Goal: Task Accomplishment & Management: Manage account settings

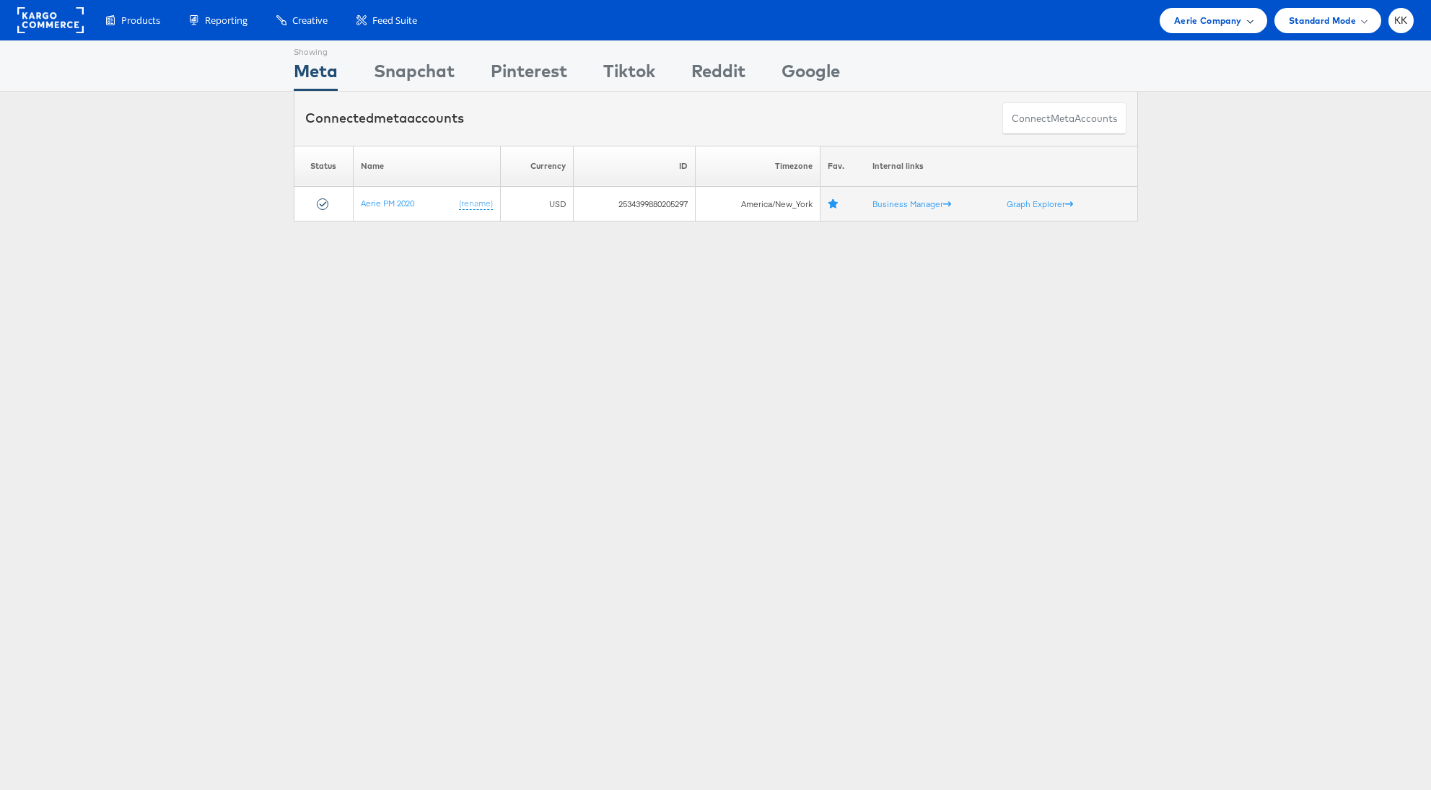
click at [1187, 14] on span "Aerie Company" at bounding box center [1207, 20] width 67 height 15
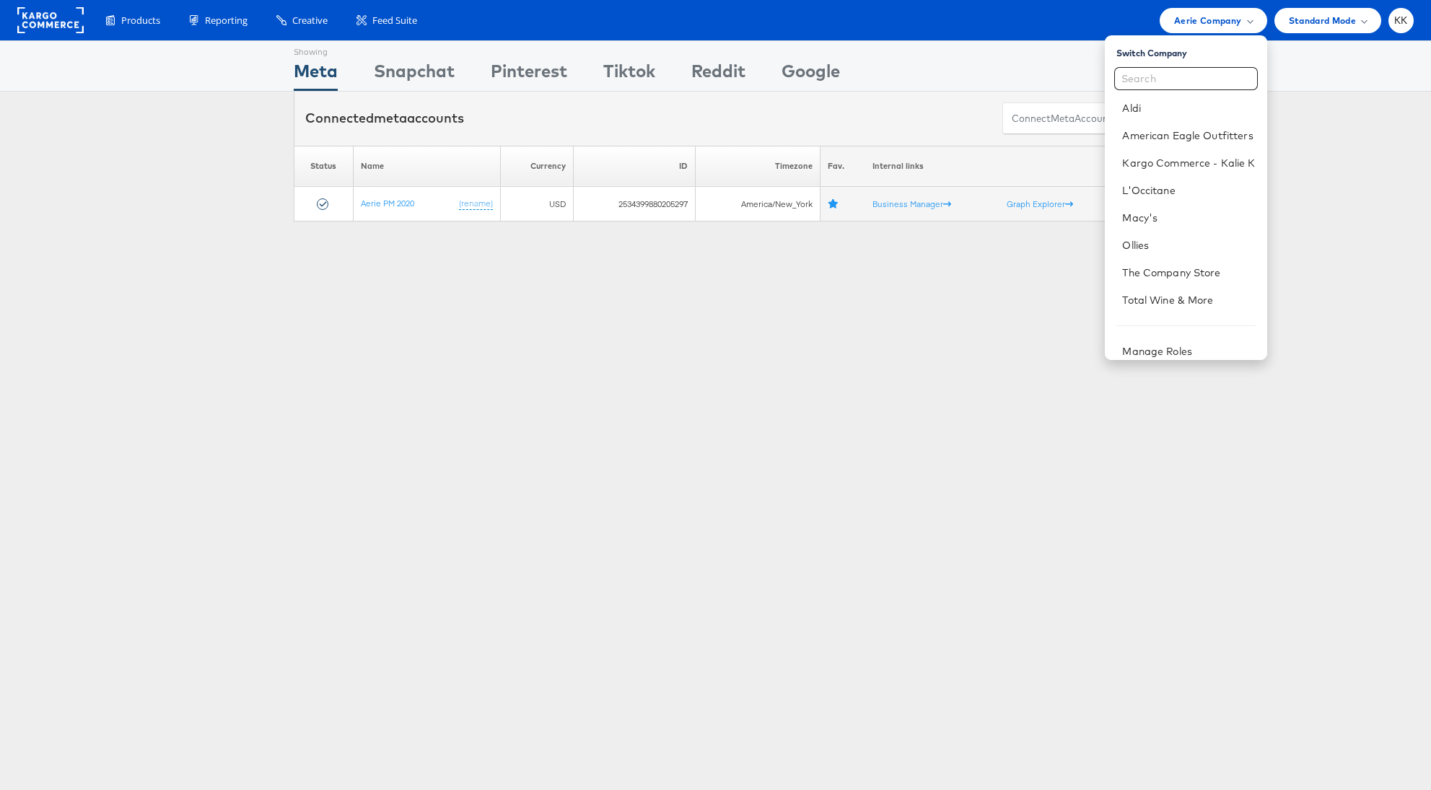
click at [1060, 42] on div "Showing Meta Showing Snapchat Showing Pinterest Showing Tiktok Showing Reddit S…" at bounding box center [716, 66] width 845 height 50
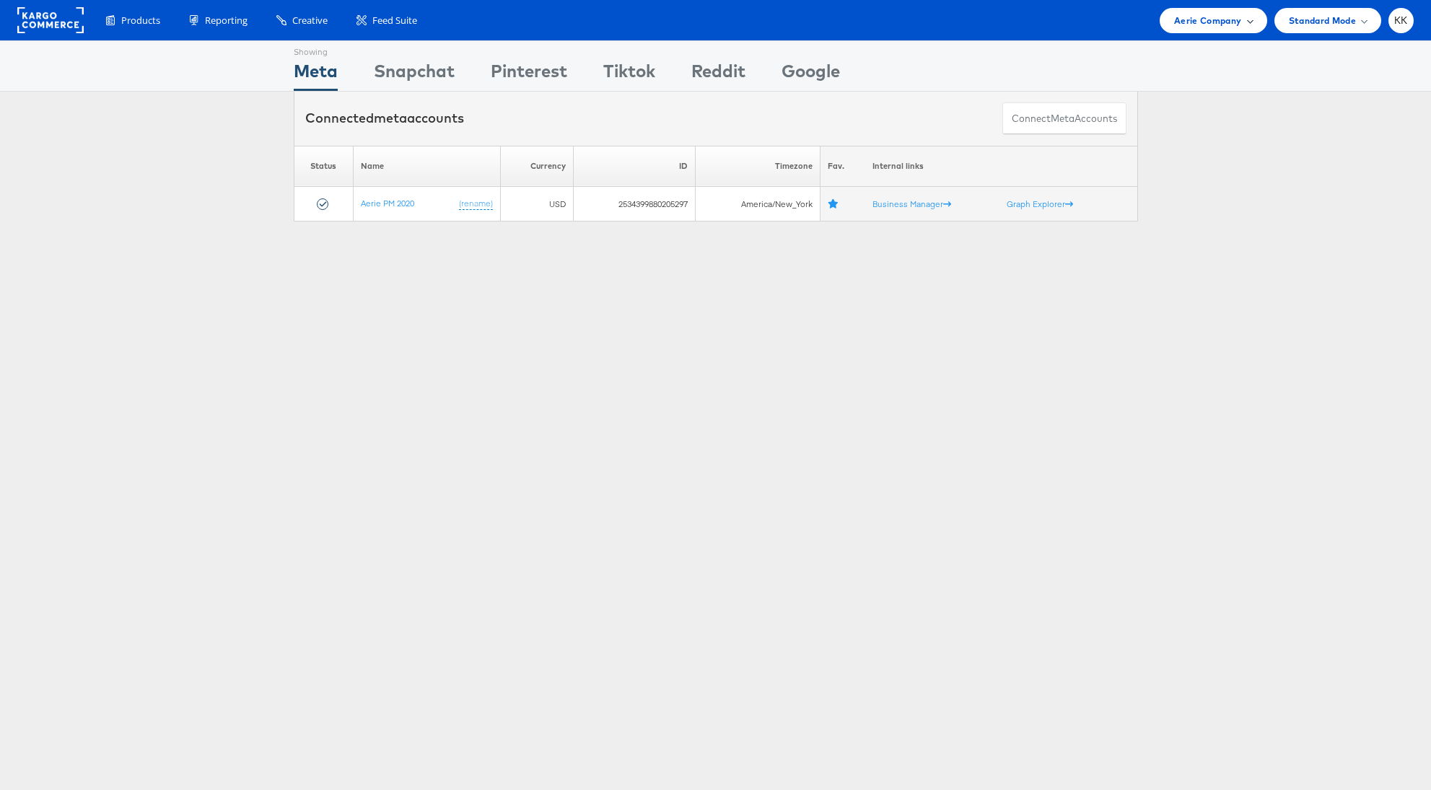
click at [1219, 25] on span "Aerie Company" at bounding box center [1207, 20] width 67 height 15
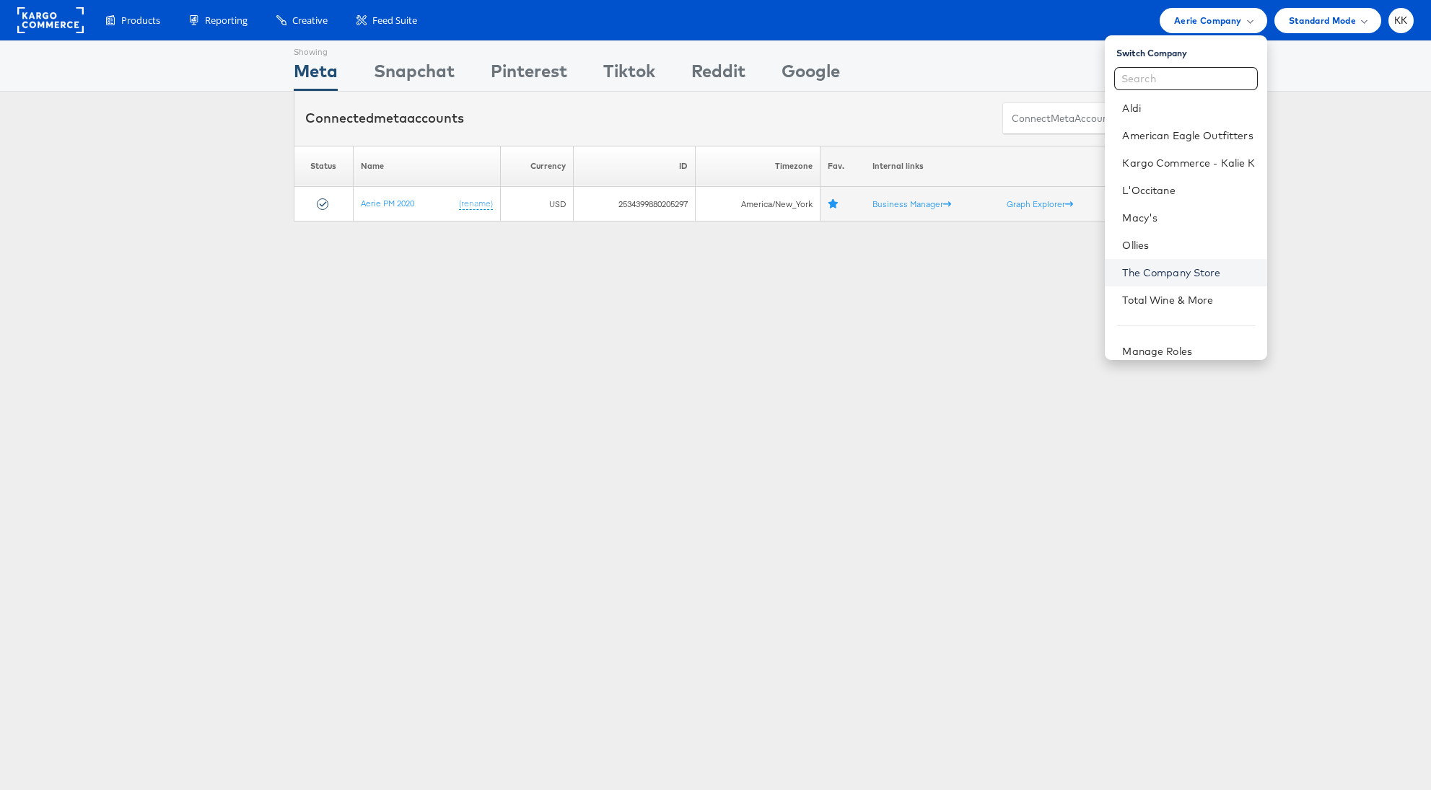
click at [1176, 274] on link "The Company Store" at bounding box center [1188, 273] width 133 height 14
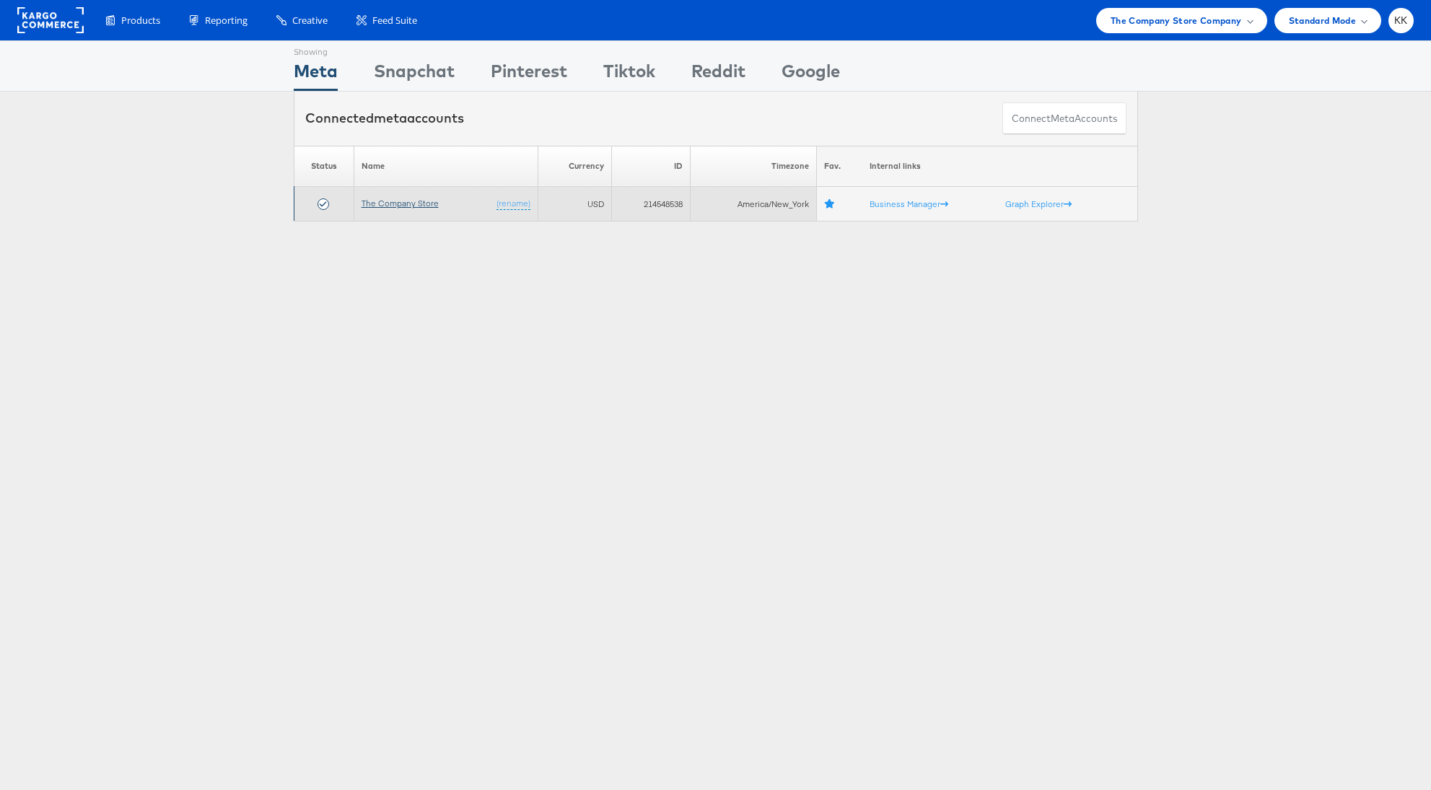
click at [409, 202] on link "The Company Store" at bounding box center [400, 203] width 77 height 11
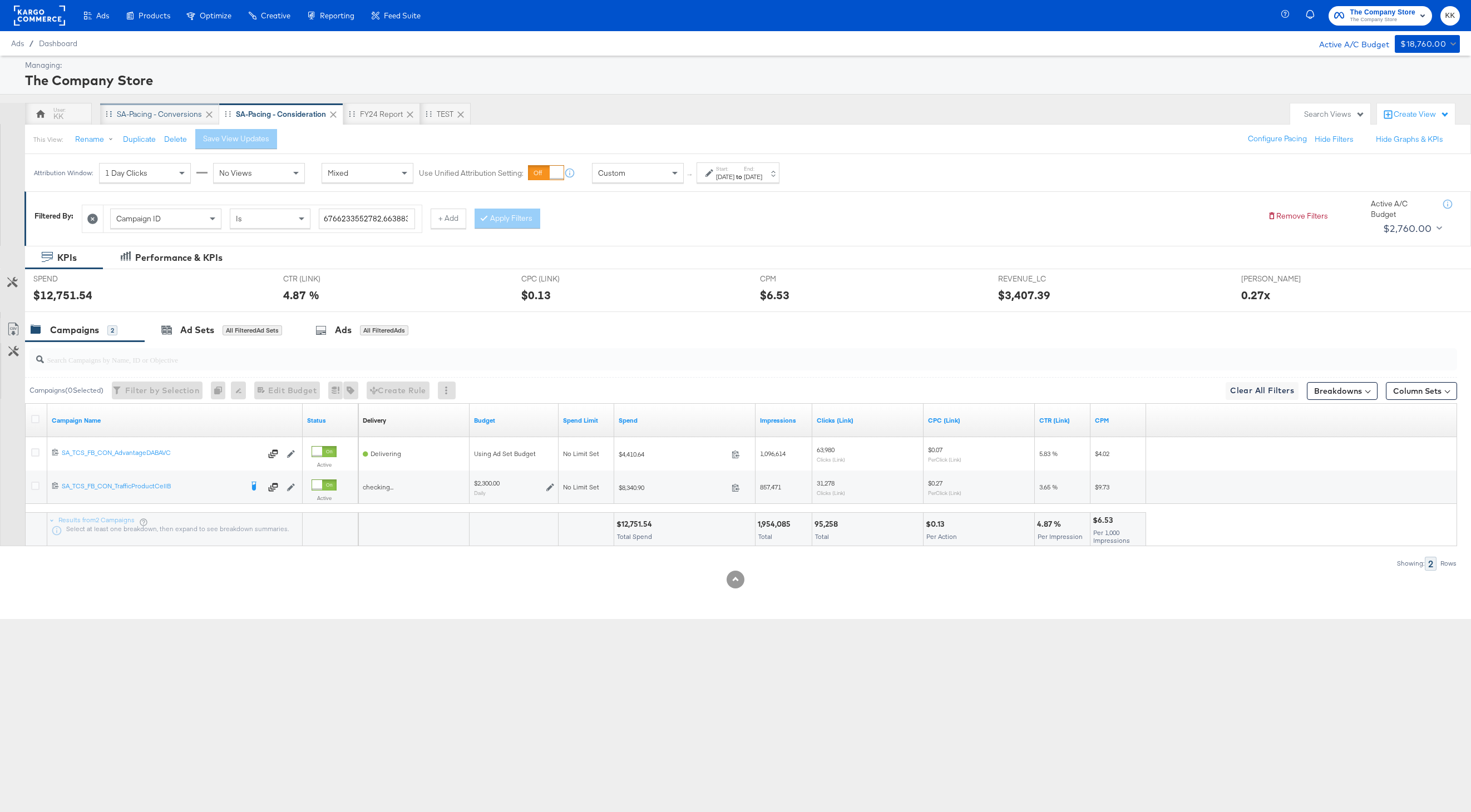
click at [160, 113] on div "SA-Pacing - Conversions" at bounding box center [160, 114] width 85 height 11
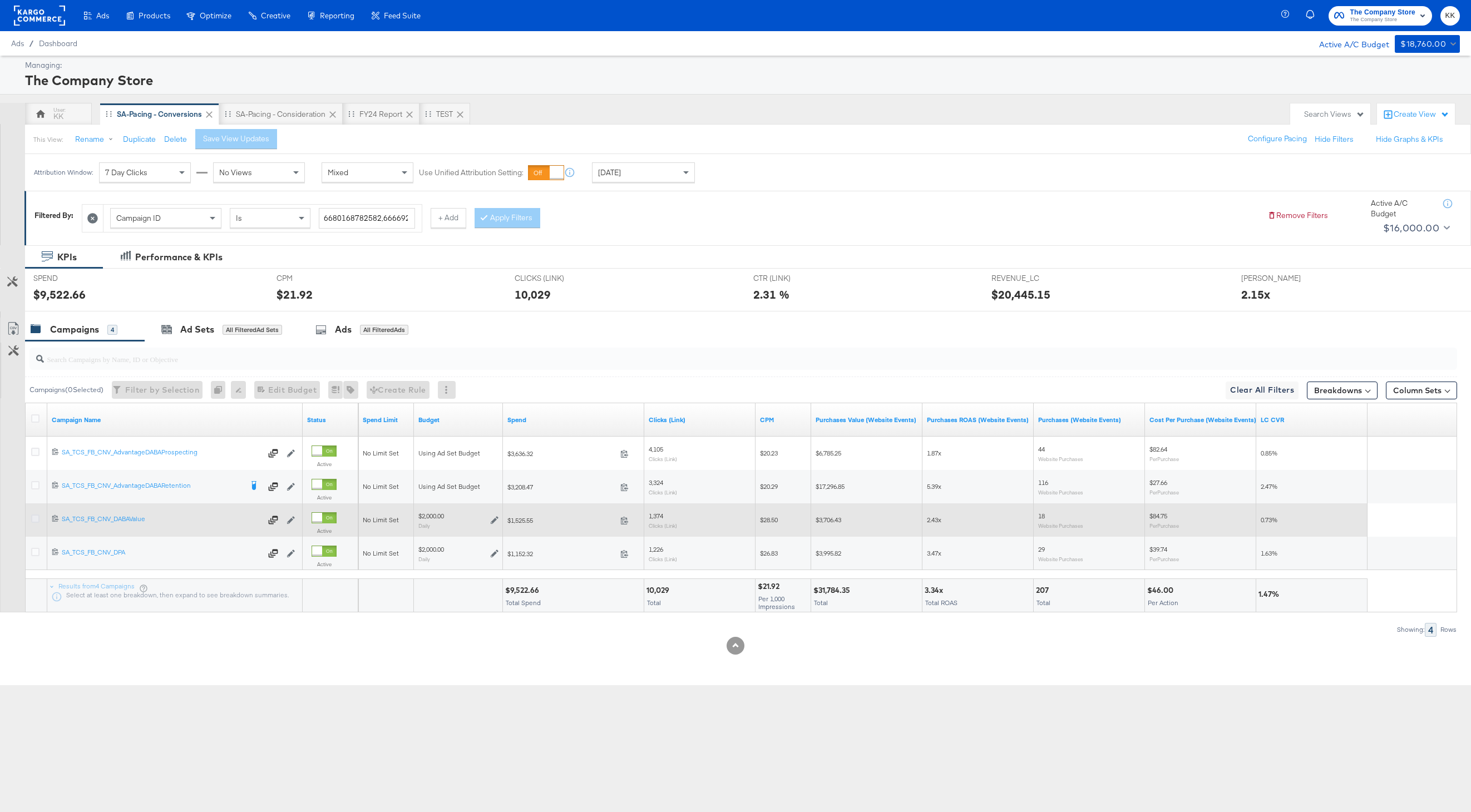
click at [38, 518] on icon at bounding box center [35, 518] width 8 height 8
click at [0, 0] on input "checkbox" at bounding box center [0, 0] width 0 height 0
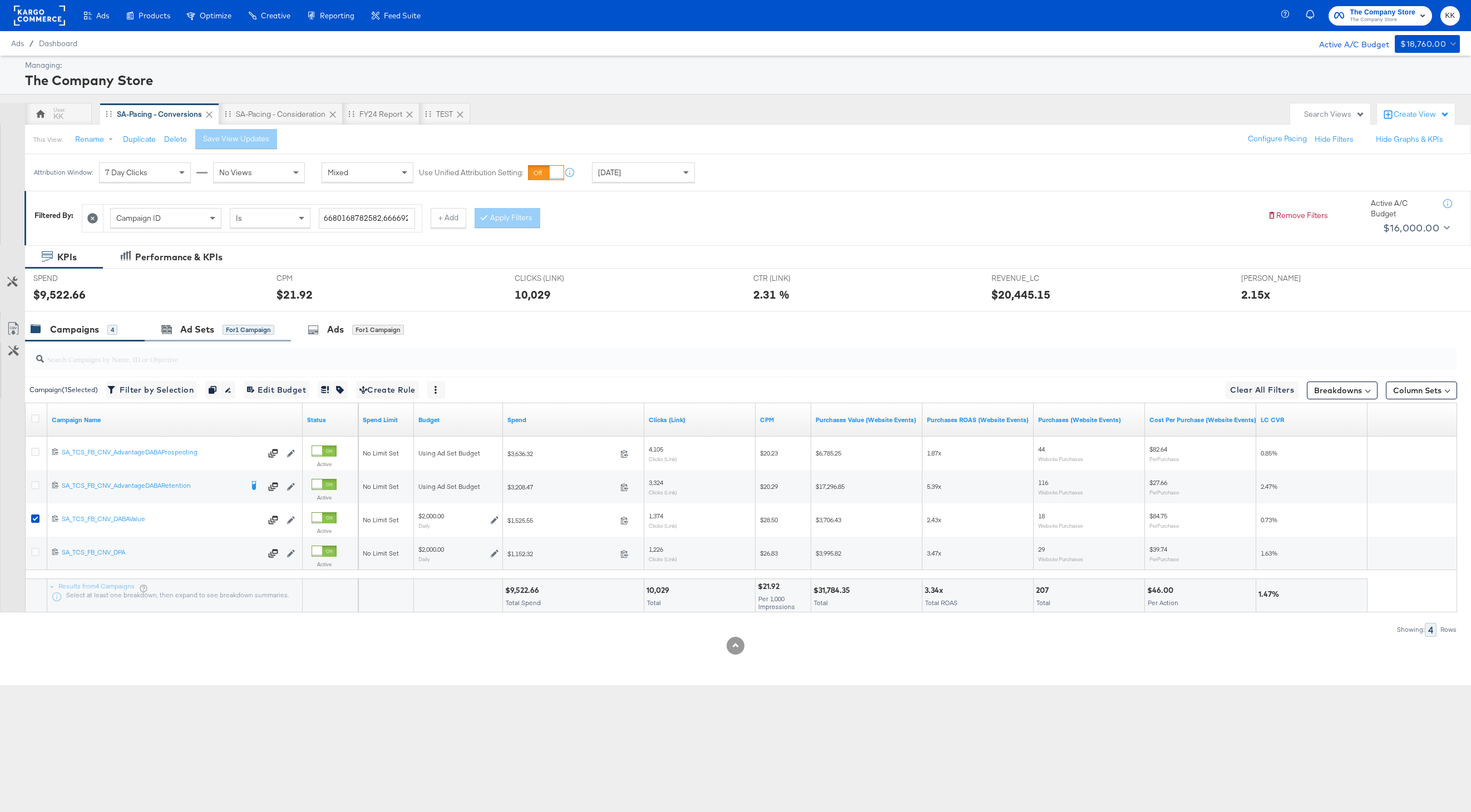
click at [175, 336] on div "Ad Sets for 1 Campaign" at bounding box center [218, 329] width 146 height 24
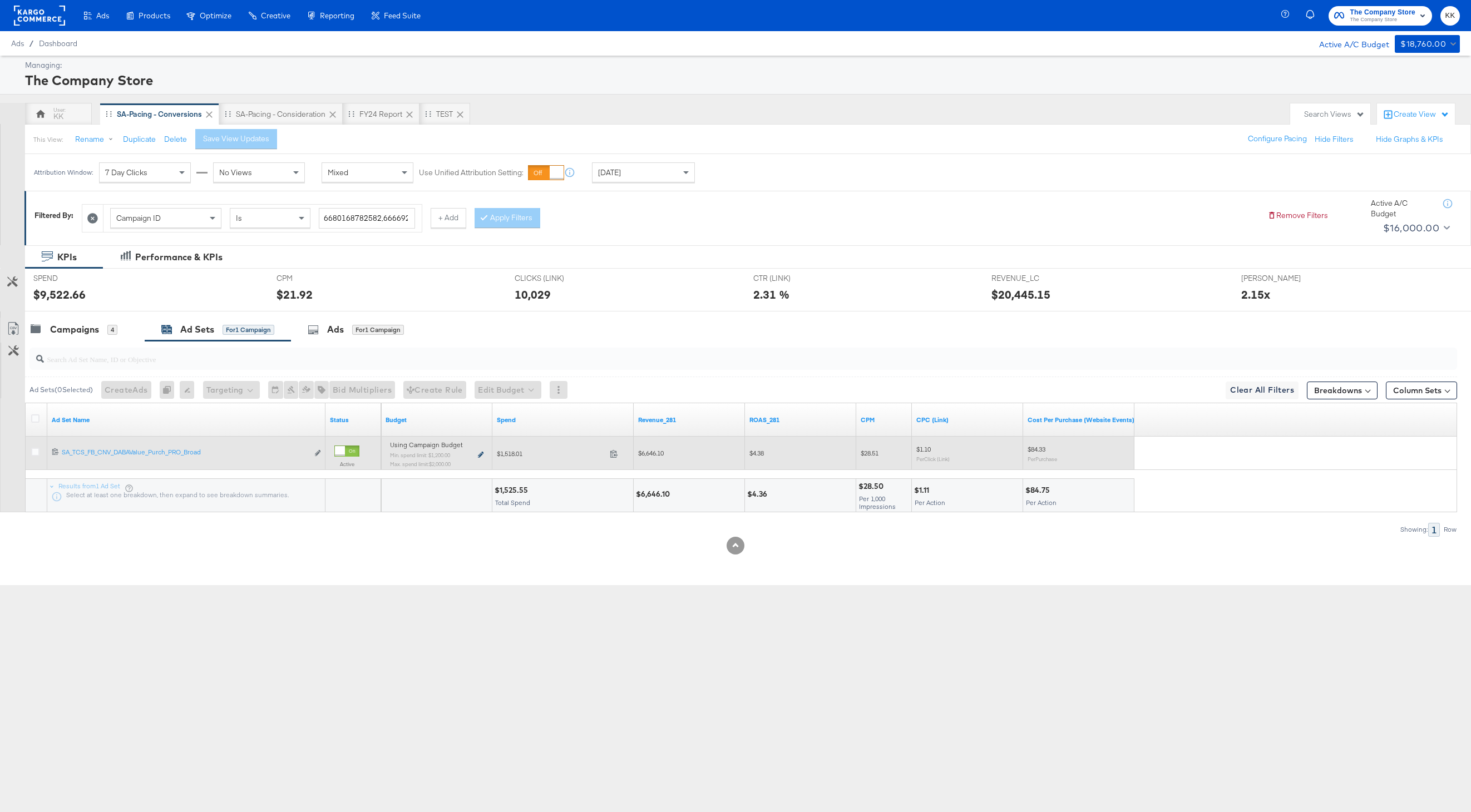
click at [482, 457] on icon at bounding box center [480, 455] width 5 height 6
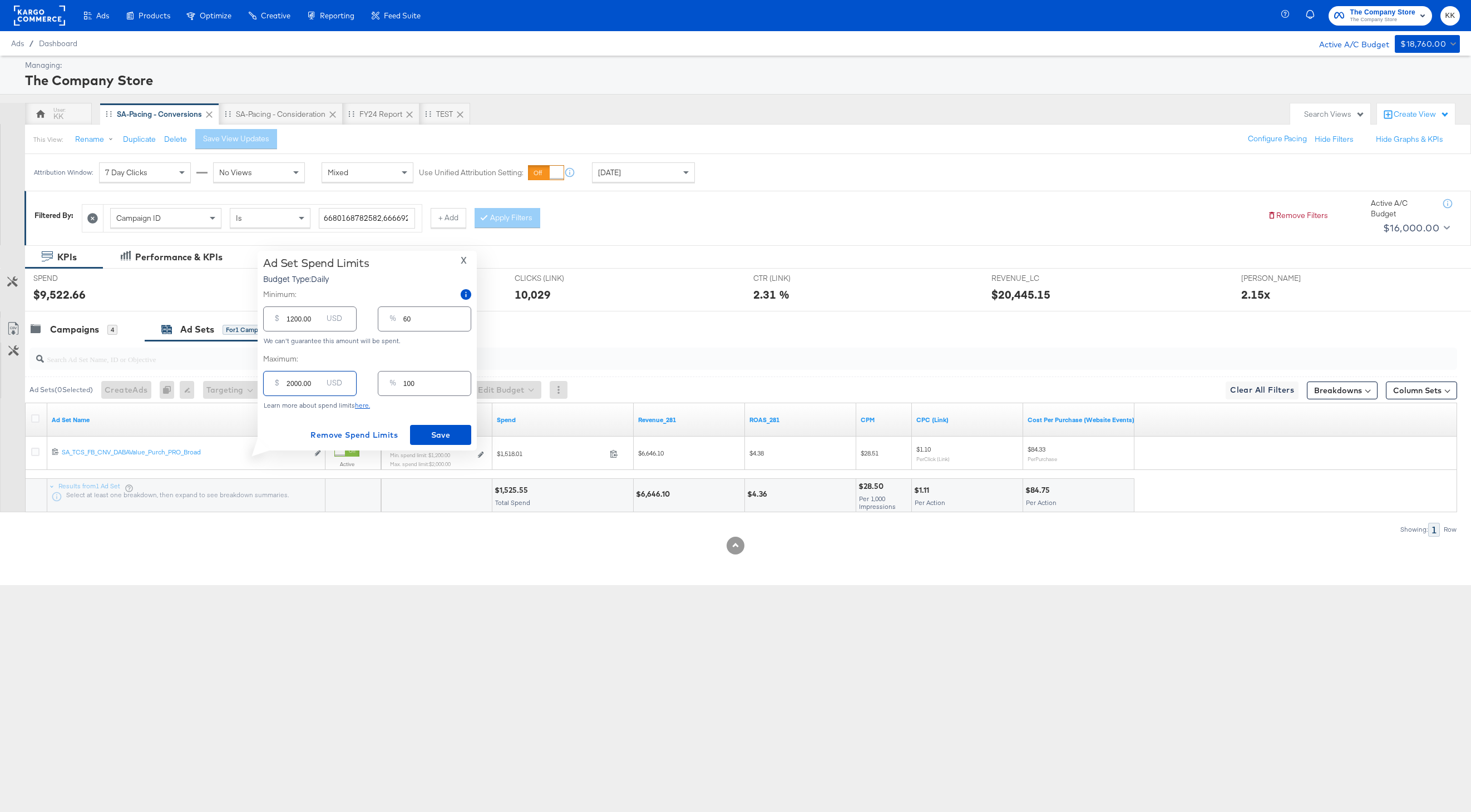
drag, startPoint x: 294, startPoint y: 384, endPoint x: 274, endPoint y: 384, distance: 20.0
click at [274, 384] on div "$ 2000.00 USD" at bounding box center [309, 383] width 93 height 25
type input "1700.00"
type input "85"
type input "1700.00"
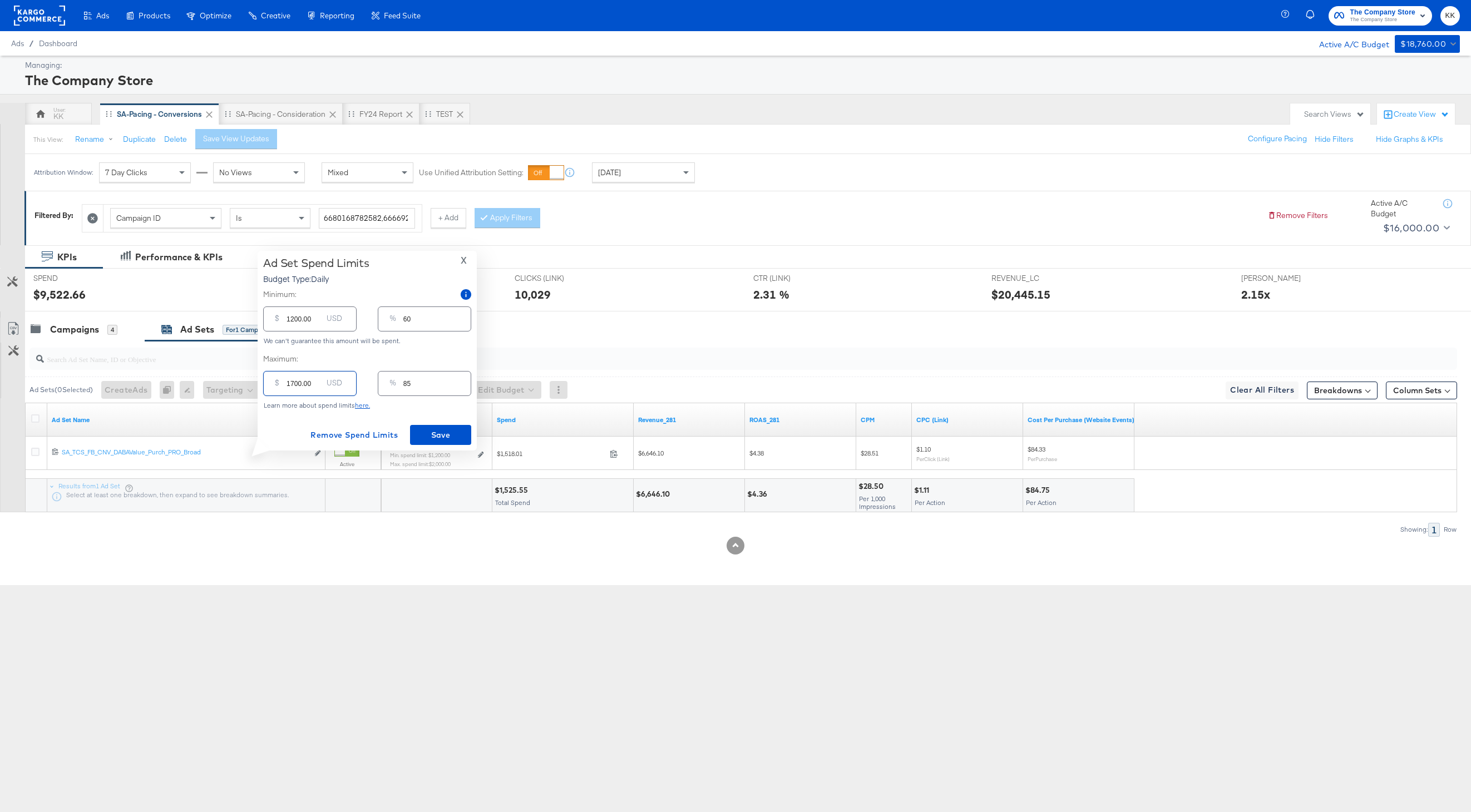
click at [295, 325] on input "1200.00" at bounding box center [304, 314] width 35 height 24
click at [294, 319] on input "1200.00" at bounding box center [304, 314] width 35 height 24
type input "100.00"
type input "5"
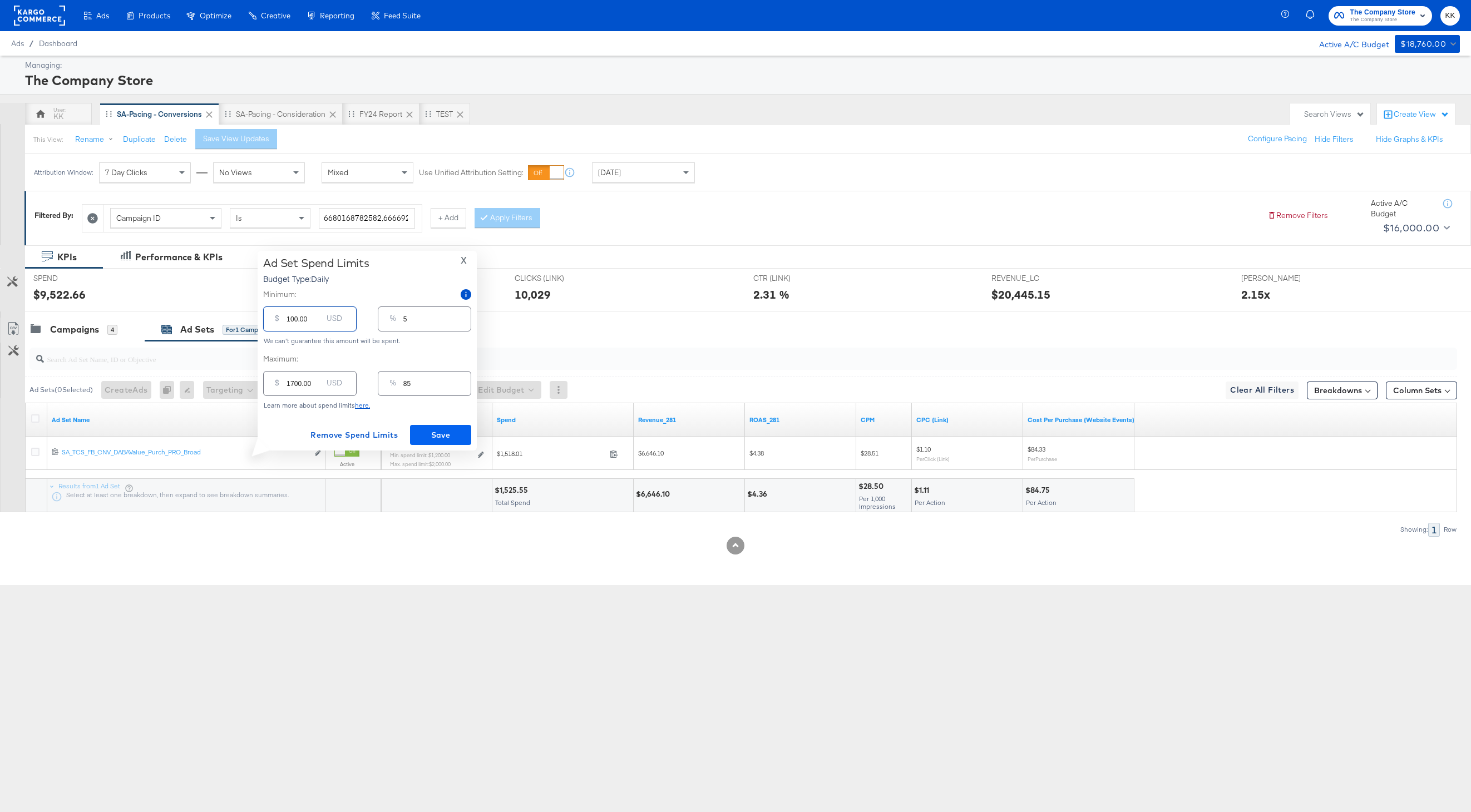
type input "100.00"
click at [433, 437] on span "Save" at bounding box center [441, 435] width 52 height 14
click at [294, 386] on input "1700.00" at bounding box center [304, 378] width 35 height 24
type input "100.00"
type input "5"
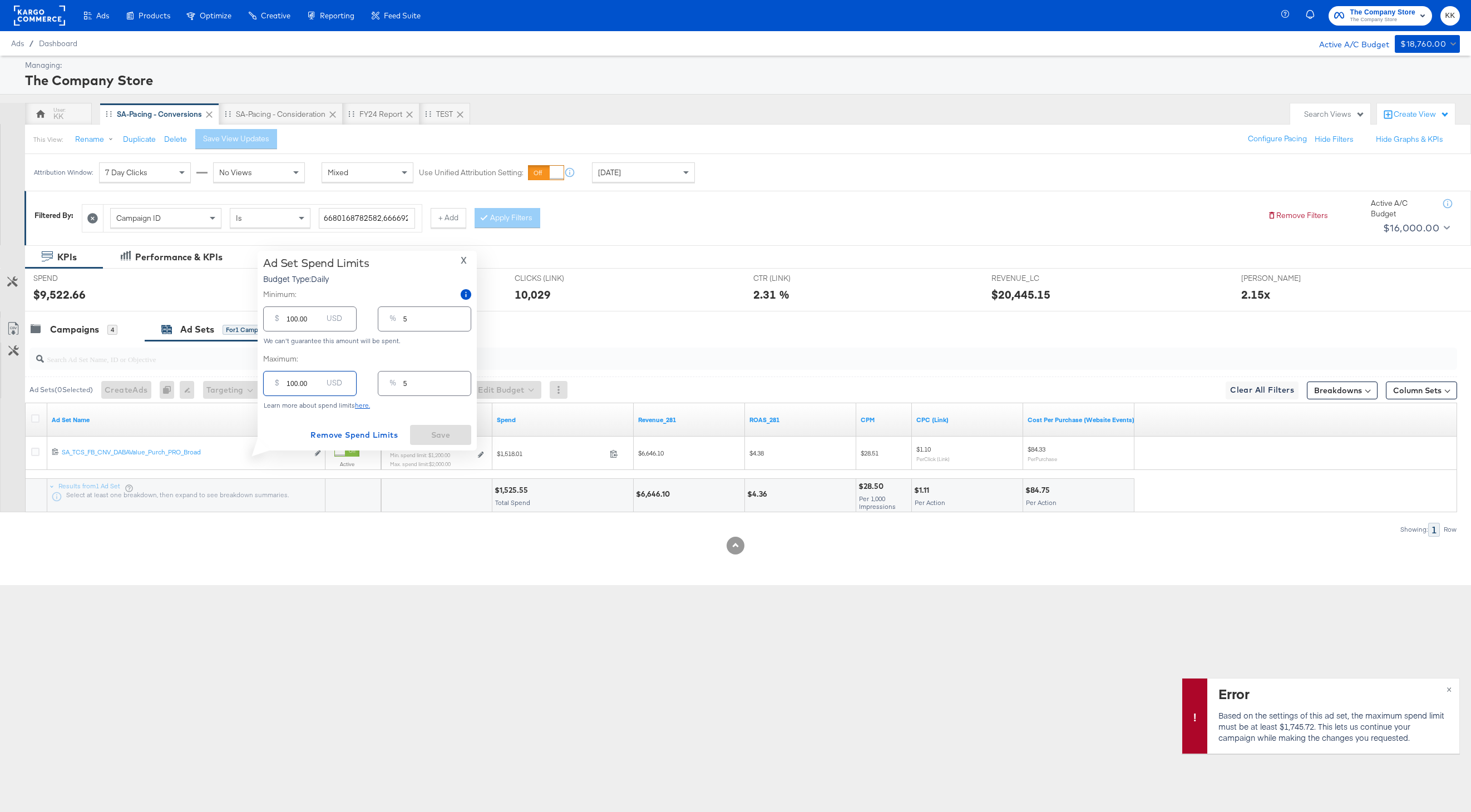
type input "1800.00"
type input "90"
type input "1800.00"
click at [437, 441] on span "Save" at bounding box center [441, 435] width 52 height 14
click at [1446, 685] on button "×" at bounding box center [1449, 689] width 21 height 20
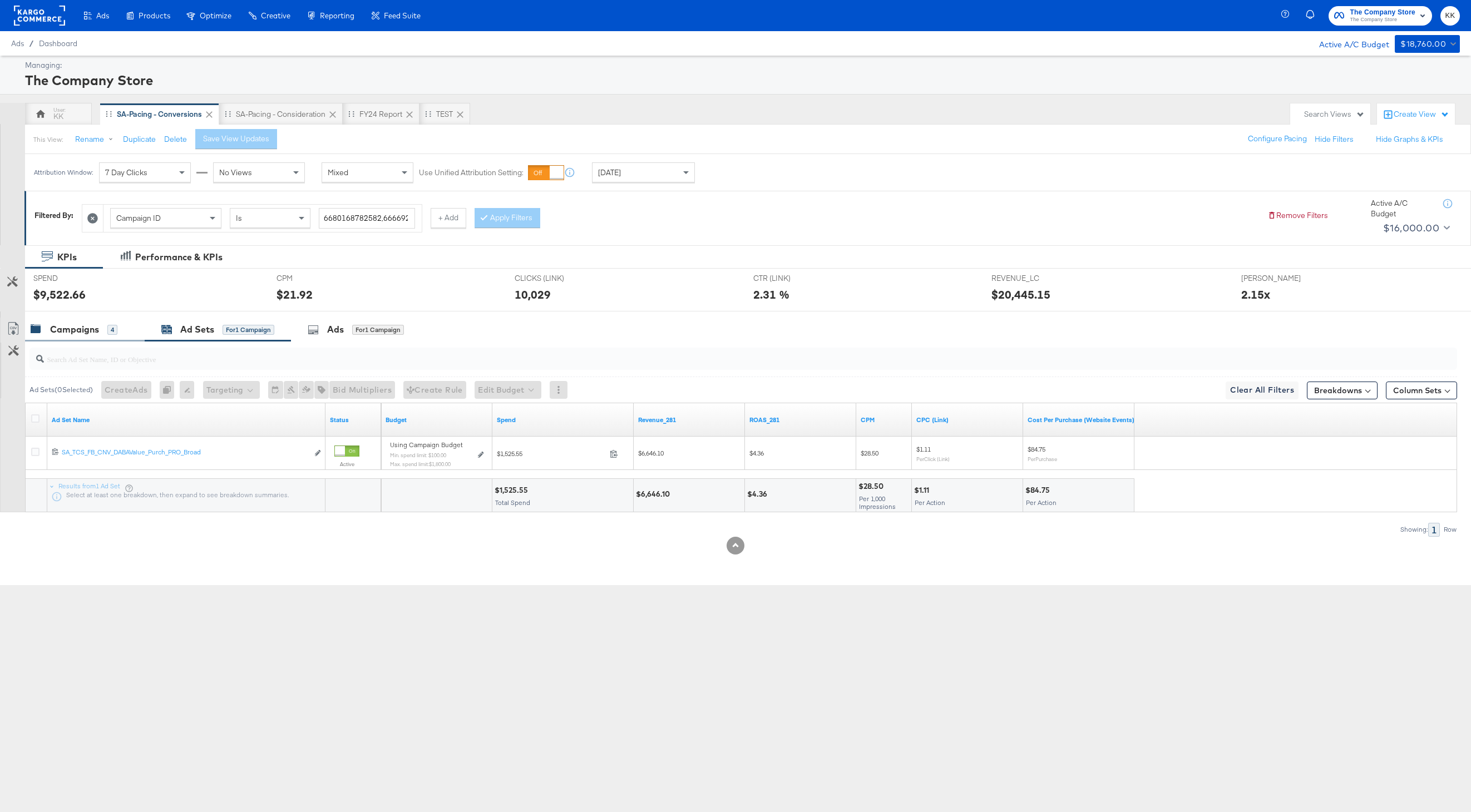
click at [113, 326] on div "4" at bounding box center [112, 330] width 10 height 10
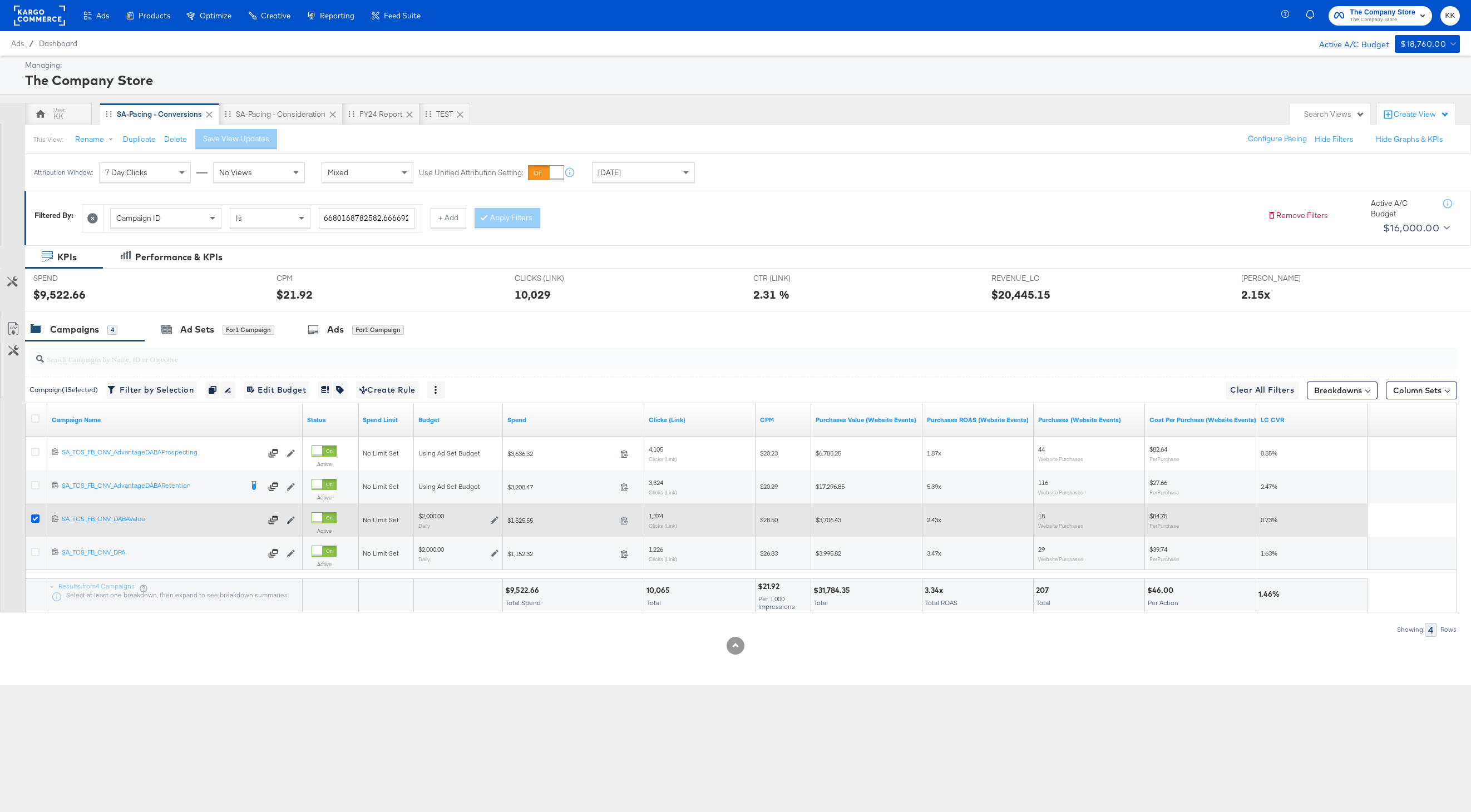
click at [35, 517] on icon at bounding box center [35, 518] width 8 height 8
click at [0, 0] on input "checkbox" at bounding box center [0, 0] width 0 height 0
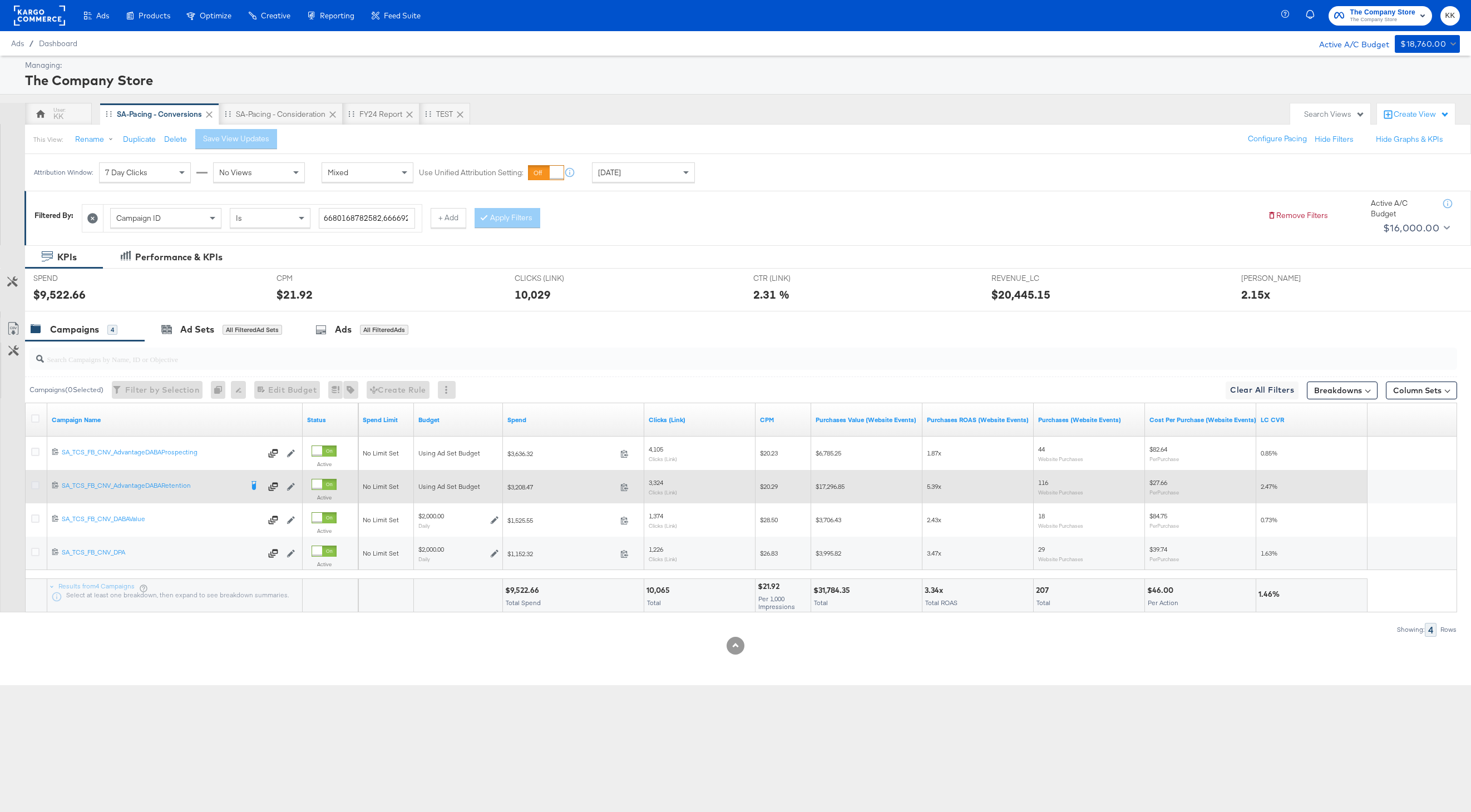
click at [32, 485] on icon at bounding box center [35, 485] width 8 height 8
click at [0, 0] on input "checkbox" at bounding box center [0, 0] width 0 height 0
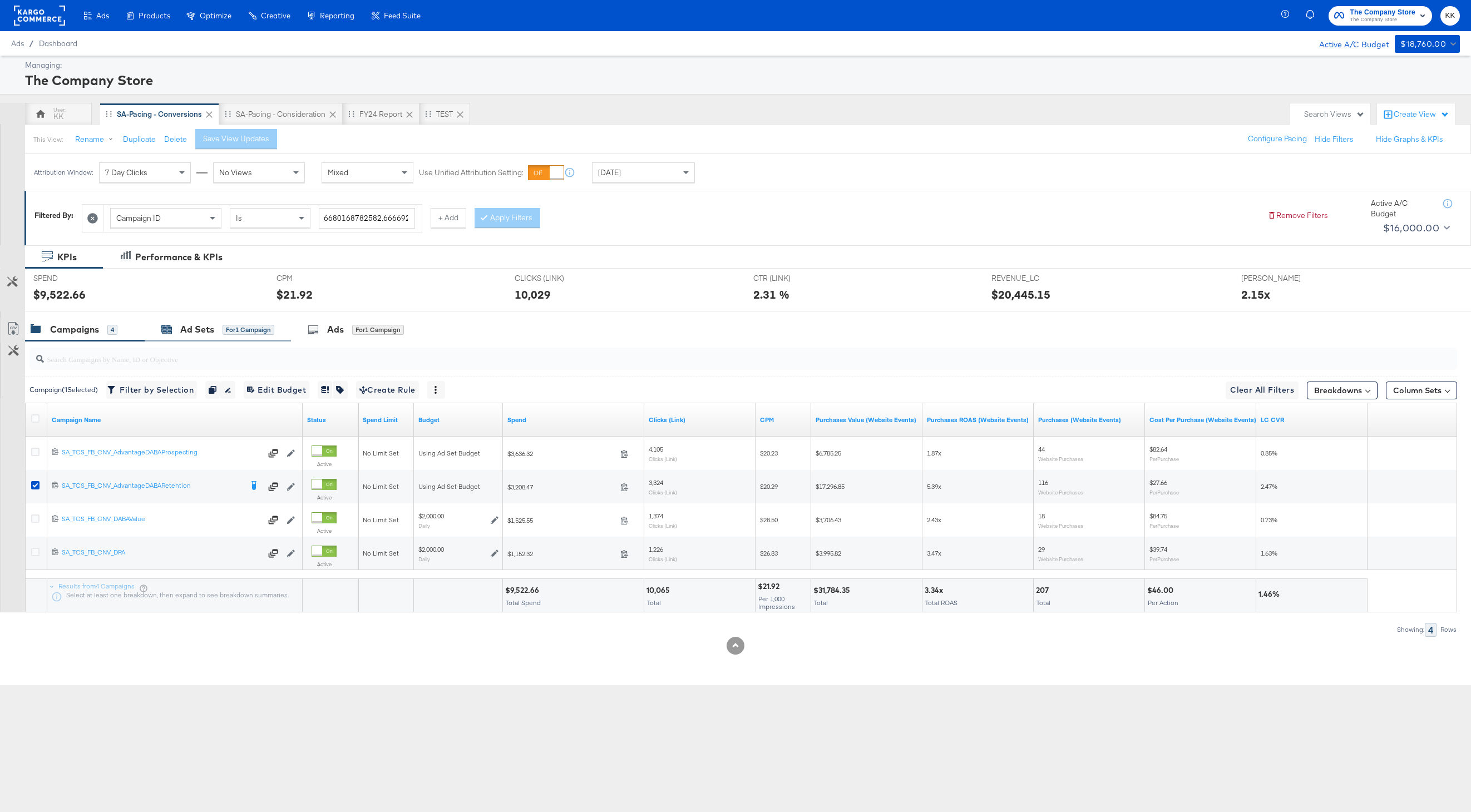
click at [217, 328] on div "Ad Sets for 1 Campaign" at bounding box center [217, 329] width 113 height 13
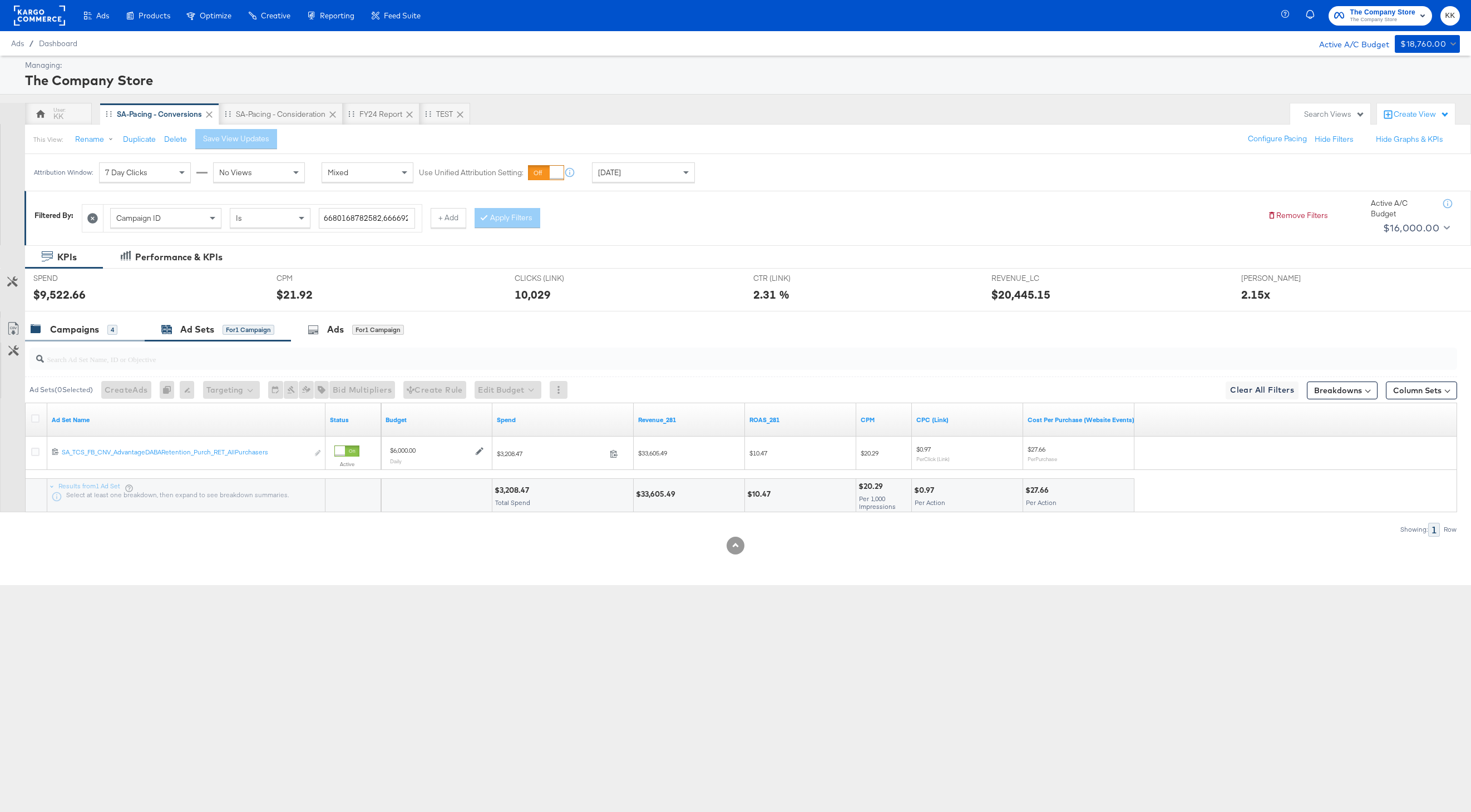
click at [55, 320] on div "Campaigns 4" at bounding box center [84, 329] width 119 height 24
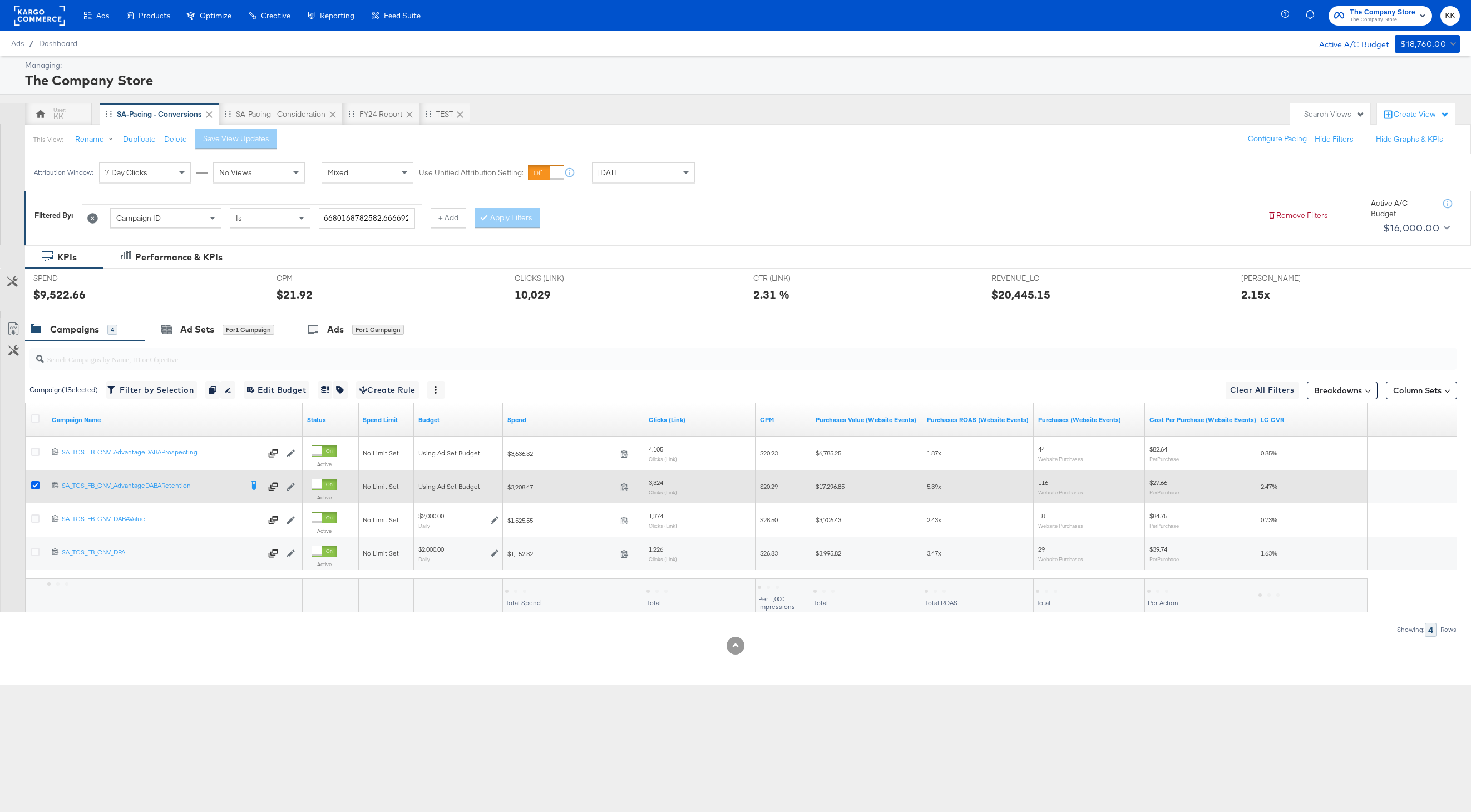
click at [36, 483] on icon at bounding box center [35, 485] width 8 height 8
click at [0, 0] on input "checkbox" at bounding box center [0, 0] width 0 height 0
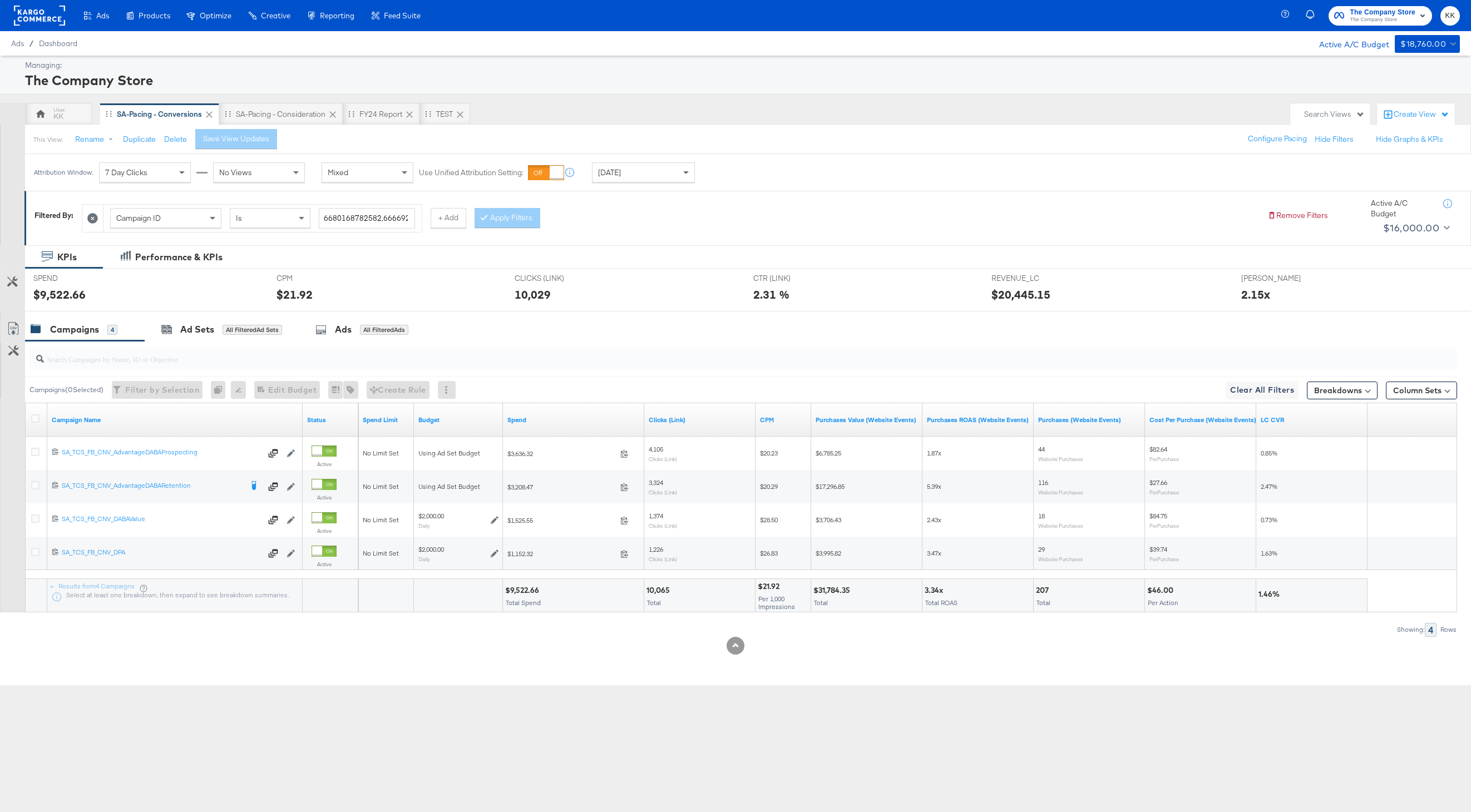
click at [787, 749] on div "Ads Ads Dashboard Main dashboard for Media Buying. New Campaign Create a new ca…" at bounding box center [735, 406] width 1471 height 812
click at [295, 111] on div "SA-Pacing - Consideration" at bounding box center [280, 114] width 89 height 11
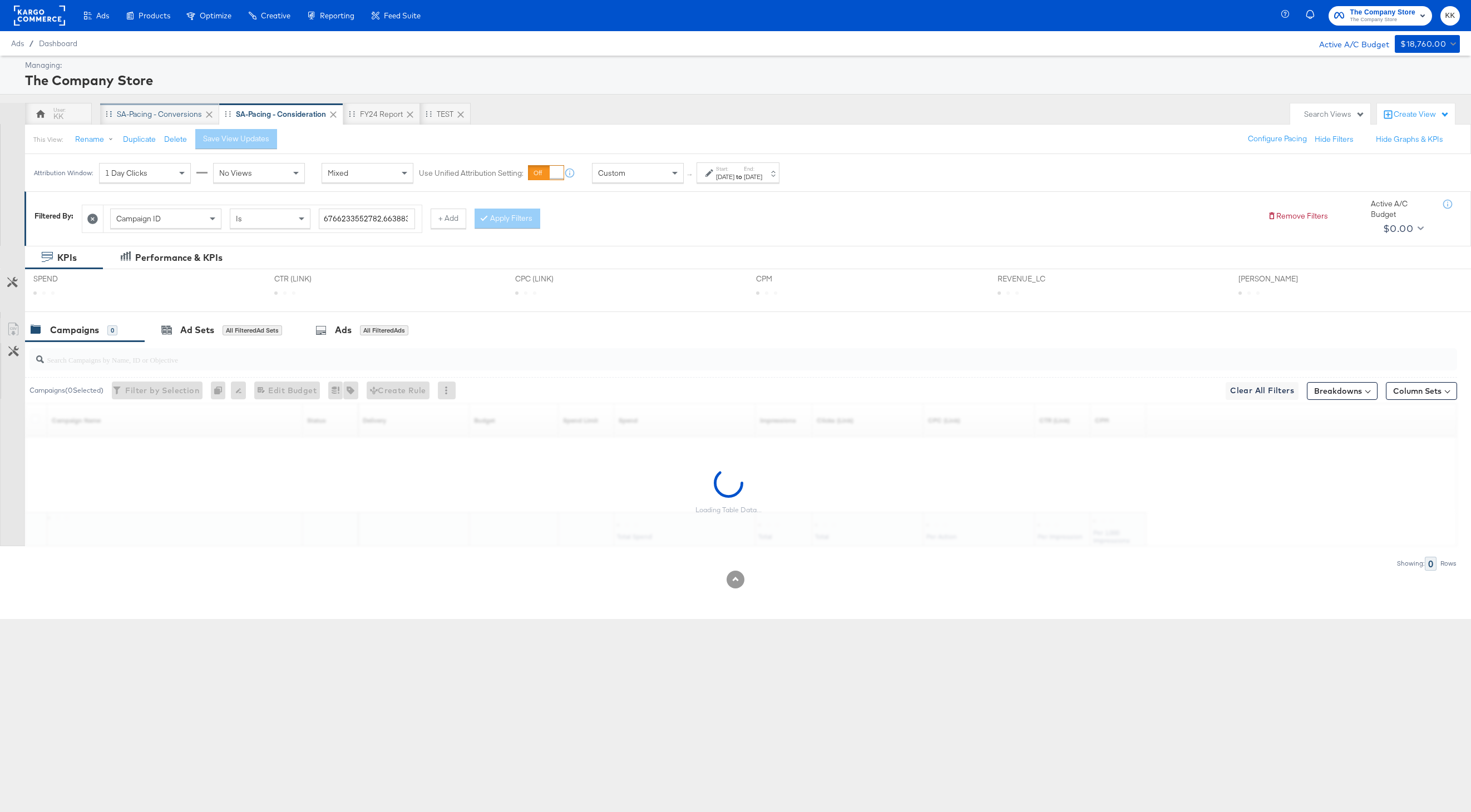
click at [152, 109] on div "SA-Pacing - Conversions" at bounding box center [160, 114] width 85 height 11
